Goal: Information Seeking & Learning: Learn about a topic

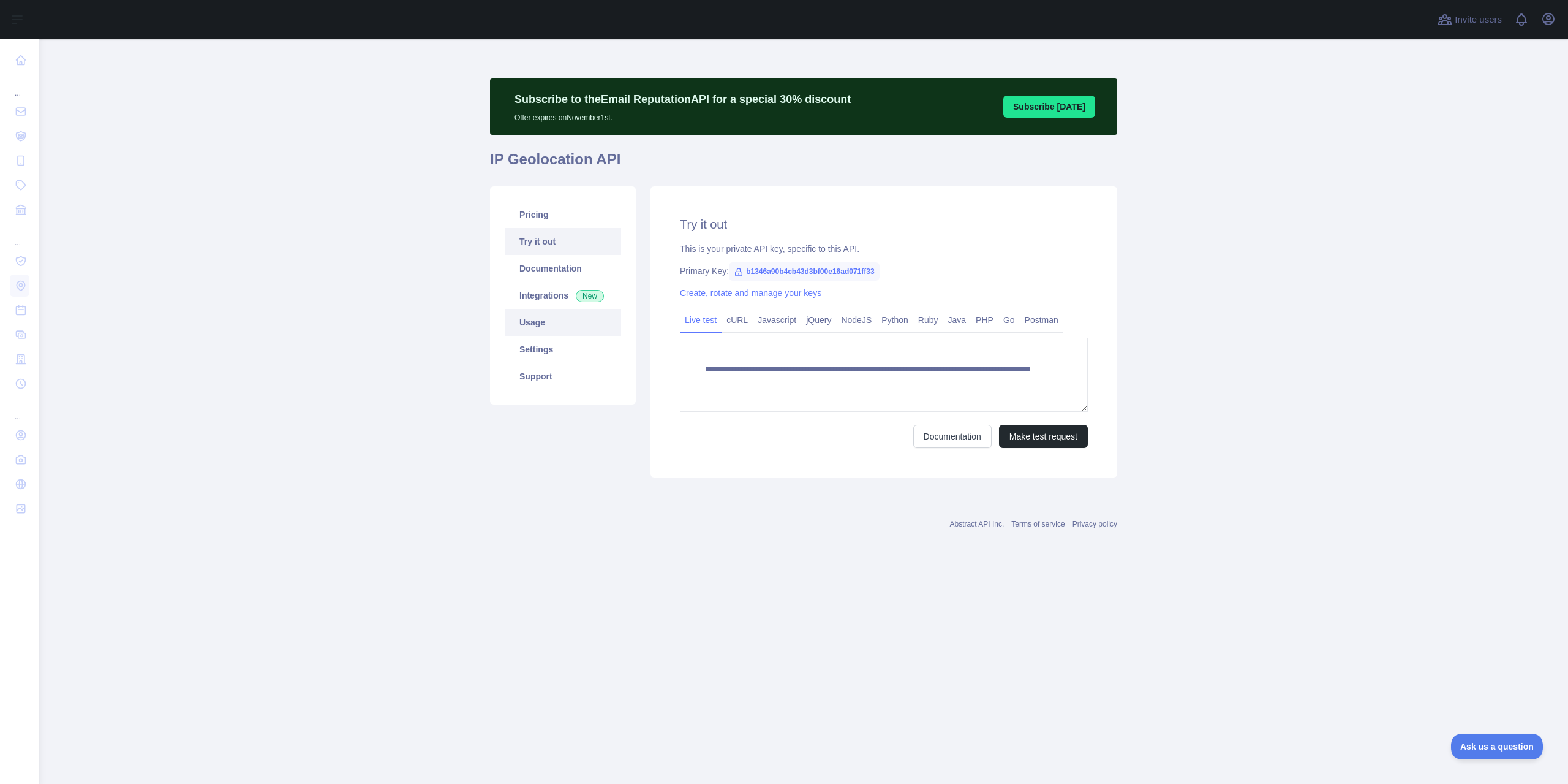
click at [535, 329] on link "Usage" at bounding box center [562, 322] width 116 height 27
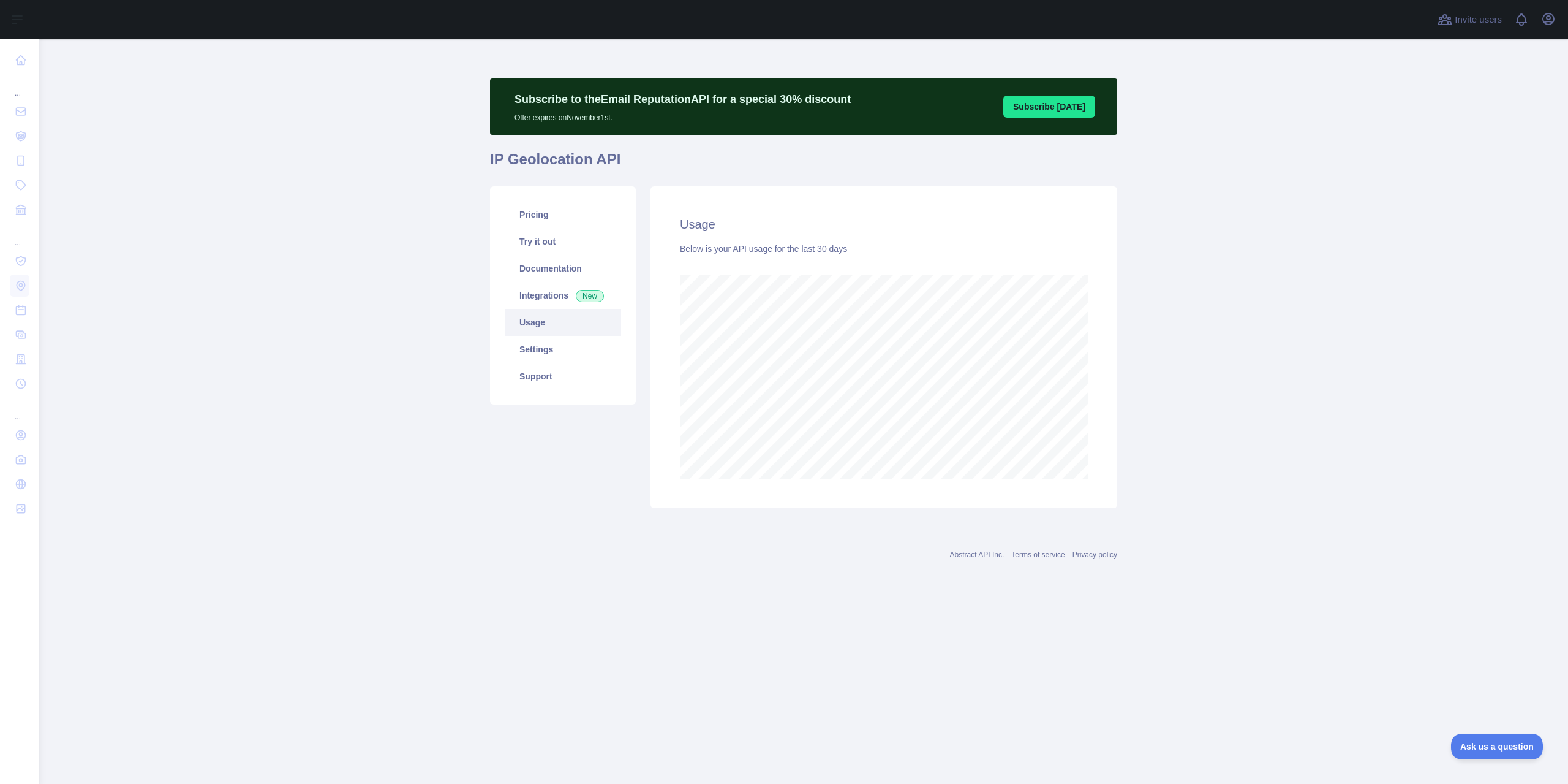
scroll to position [744, 1529]
click at [554, 225] on link "Pricing" at bounding box center [562, 214] width 116 height 27
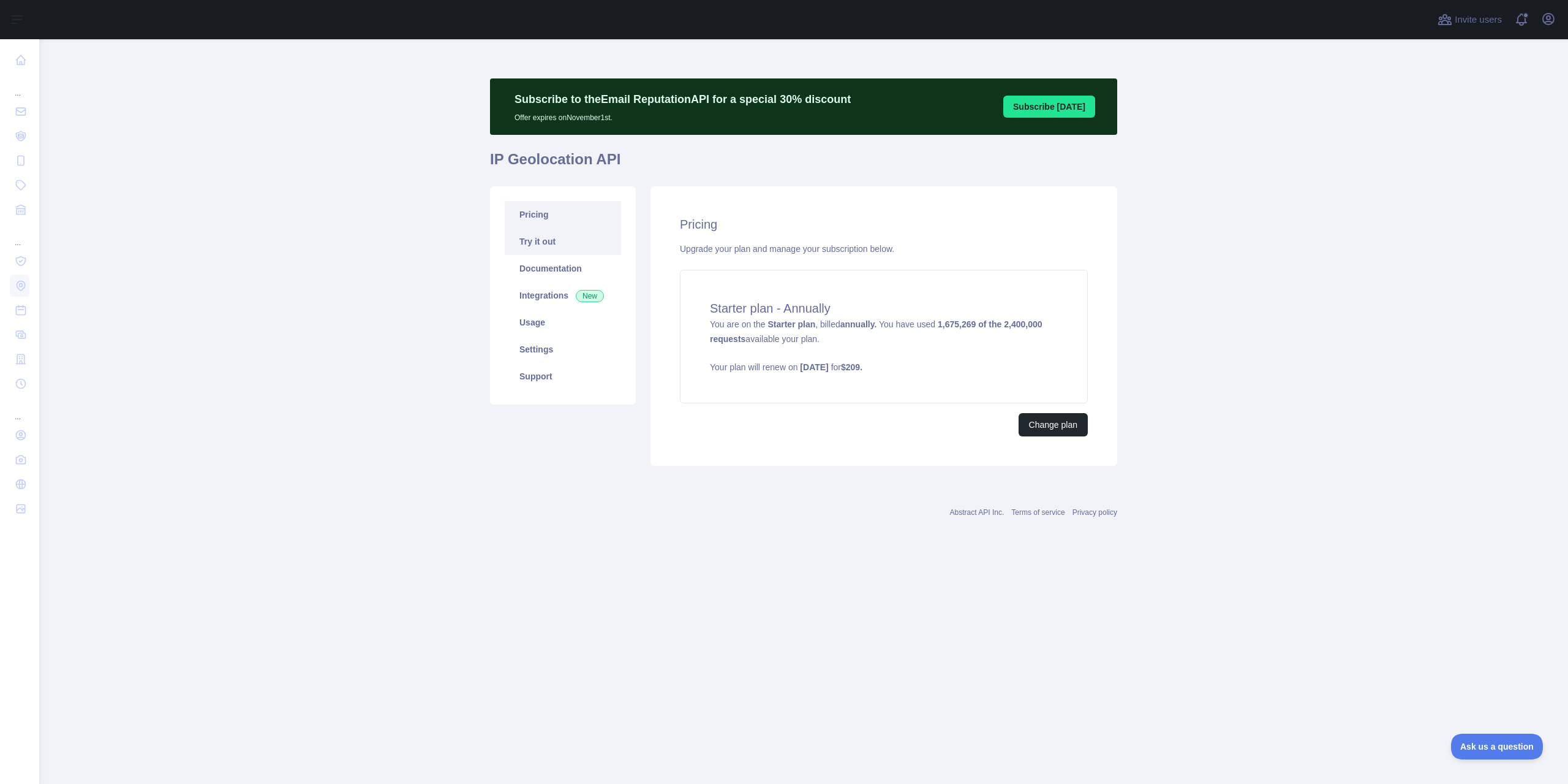
click at [564, 245] on link "Try it out" at bounding box center [562, 241] width 116 height 27
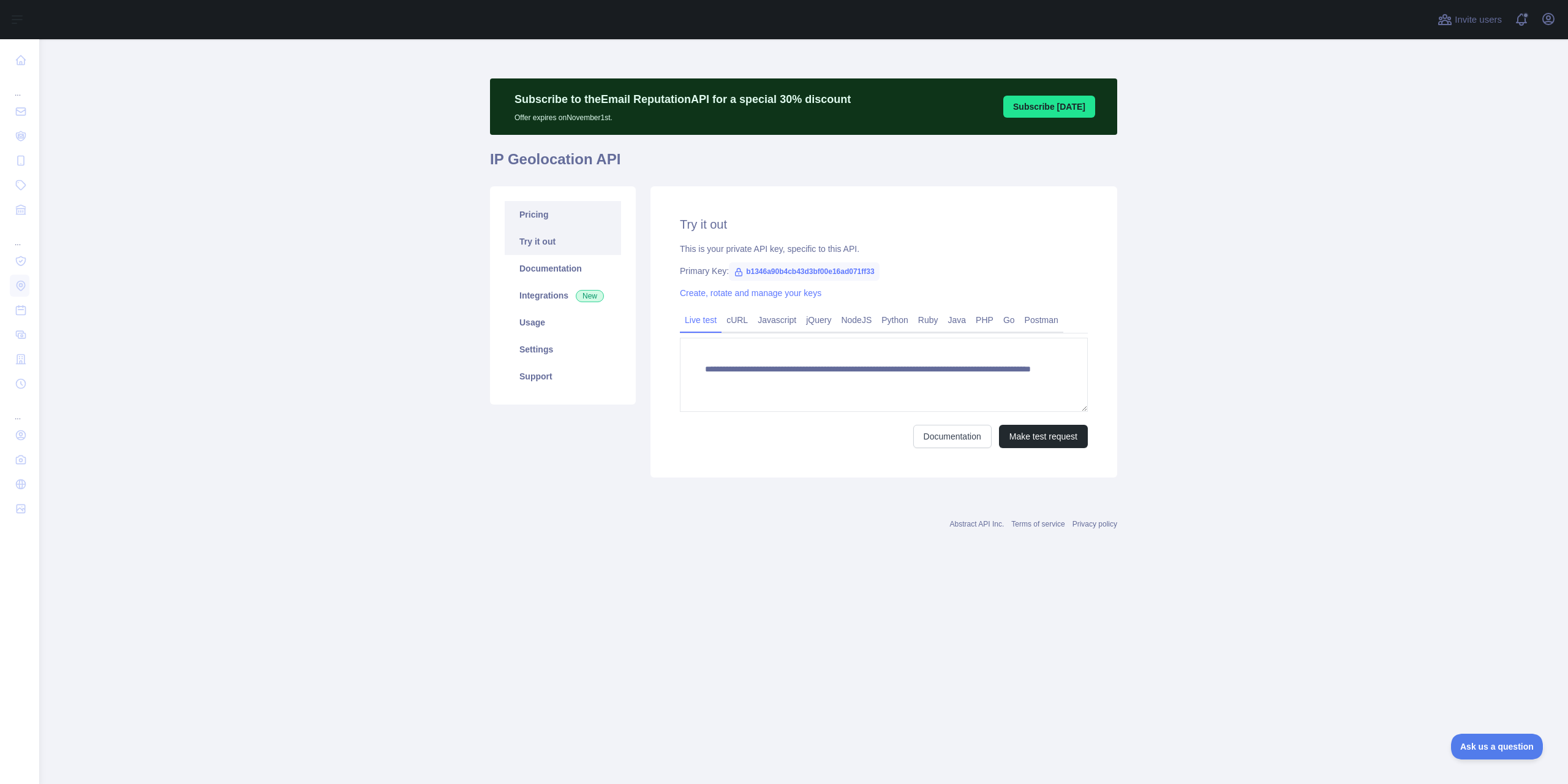
click at [556, 217] on link "Pricing" at bounding box center [562, 214] width 116 height 27
click at [537, 325] on link "Usage" at bounding box center [562, 322] width 116 height 27
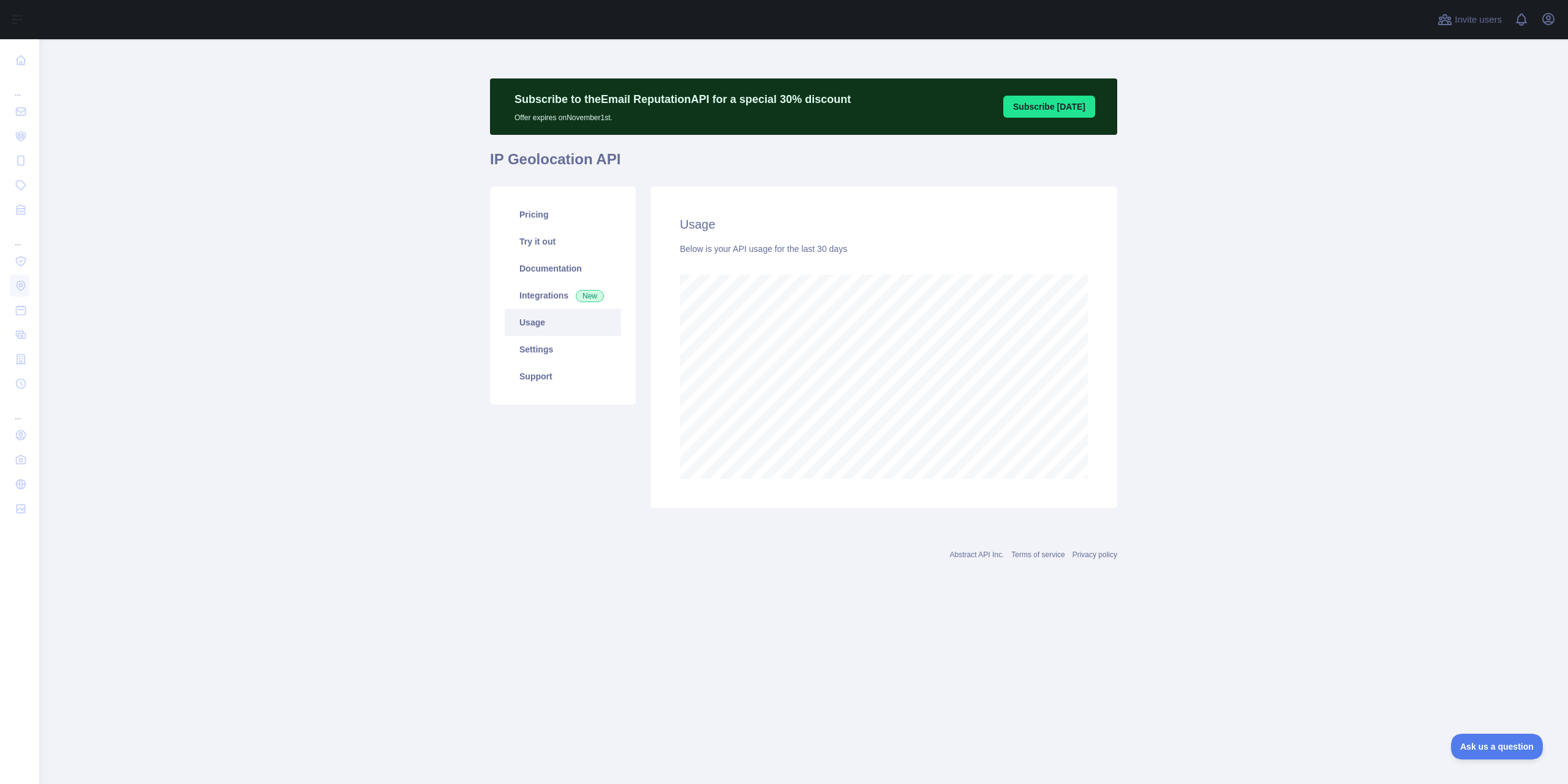
scroll to position [744, 1529]
